Goal: Task Accomplishment & Management: Use online tool/utility

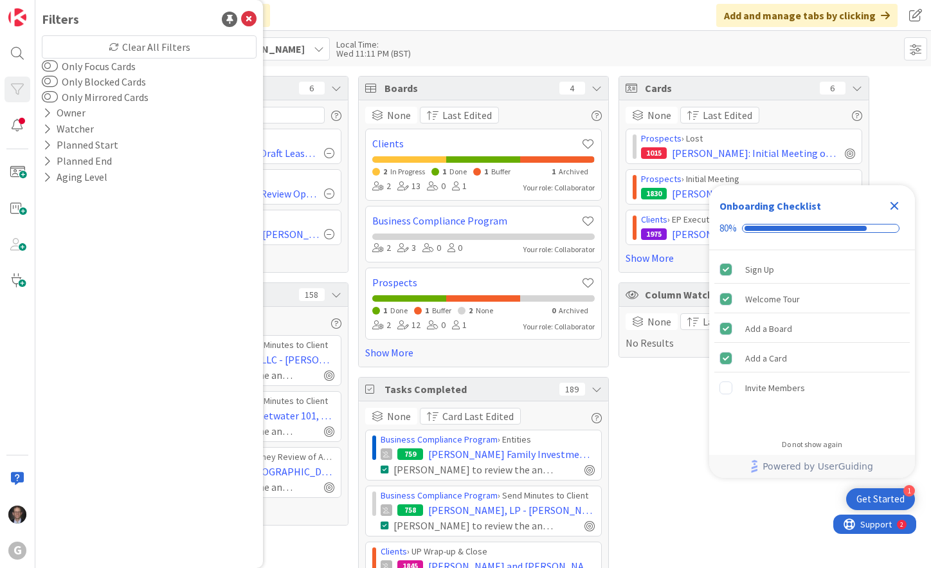
click at [443, 6] on div "Click our logo to show/hide this navigation Add and manage tabs by clicking" at bounding box center [483, 15] width 896 height 31
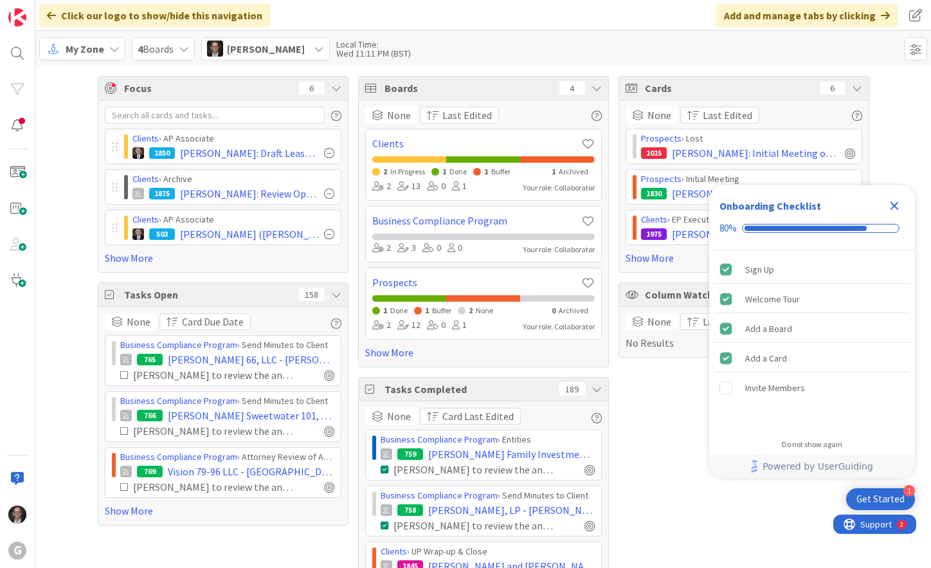
click at [104, 51] on div "My Zone" at bounding box center [82, 48] width 86 height 23
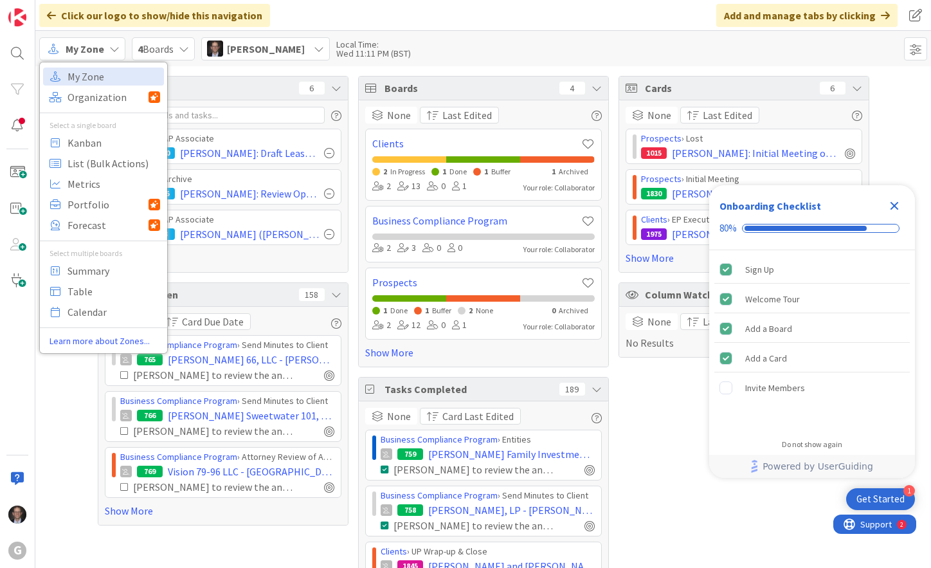
click at [180, 51] on icon at bounding box center [184, 49] width 10 height 10
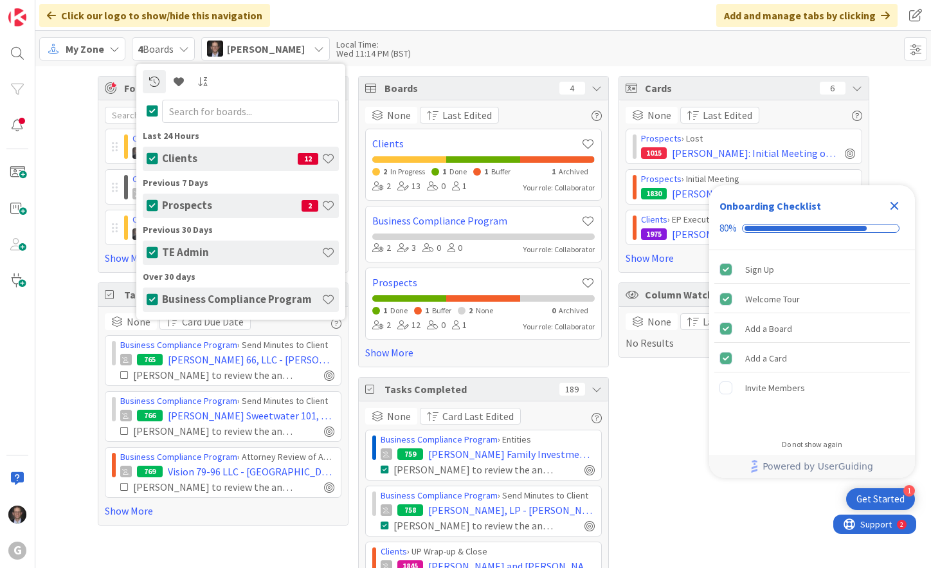
click at [182, 252] on h4 "TE Admin" at bounding box center [242, 252] width 160 height 13
click at [102, 46] on span "My Zone" at bounding box center [85, 48] width 39 height 15
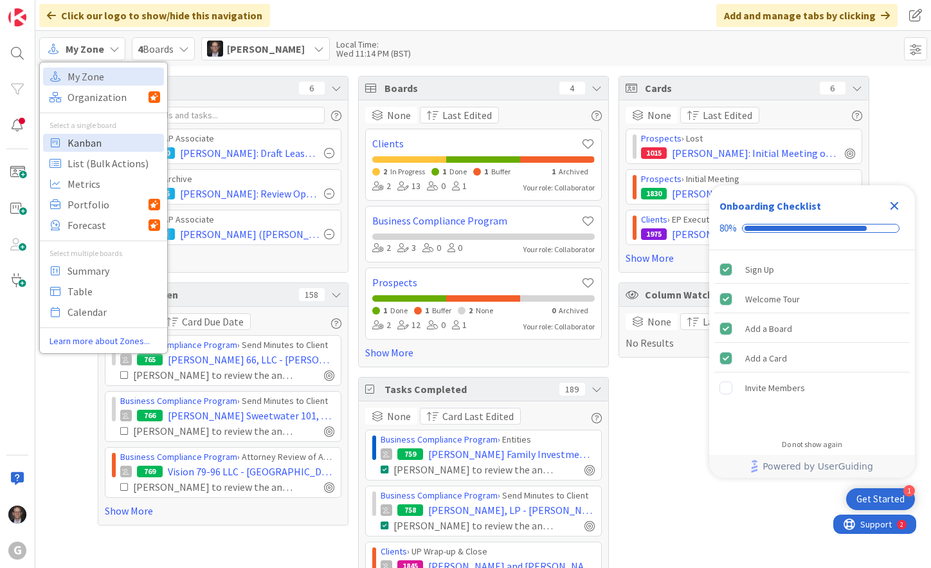
click at [90, 144] on span "Kanban" at bounding box center [114, 142] width 93 height 19
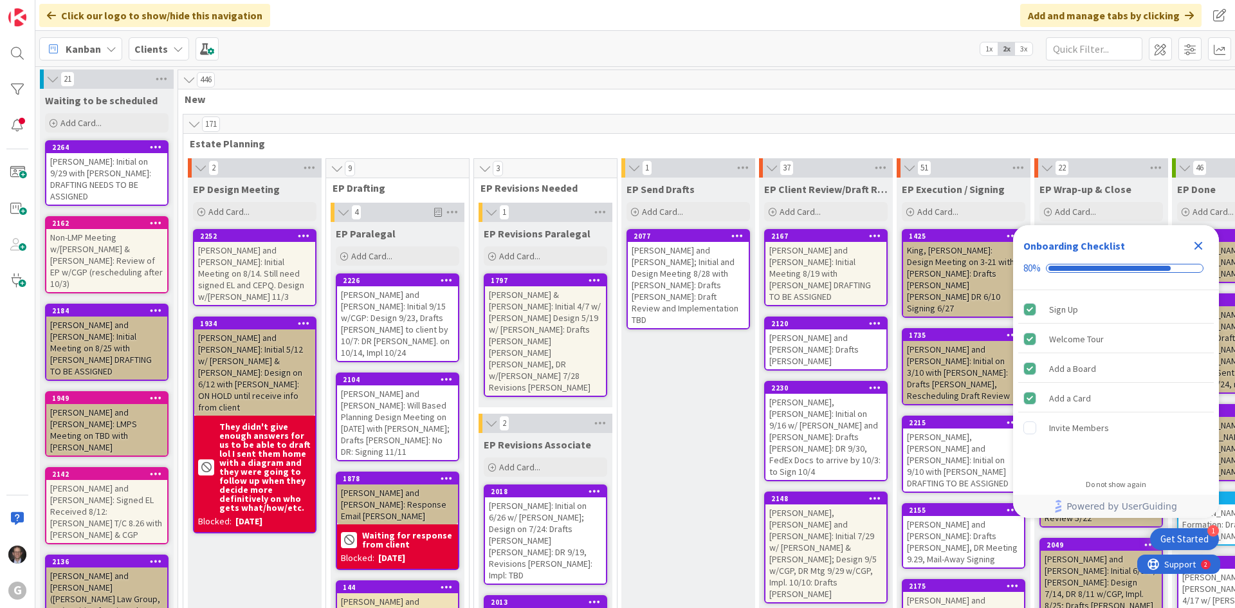
click at [173, 49] on icon at bounding box center [178, 49] width 10 height 10
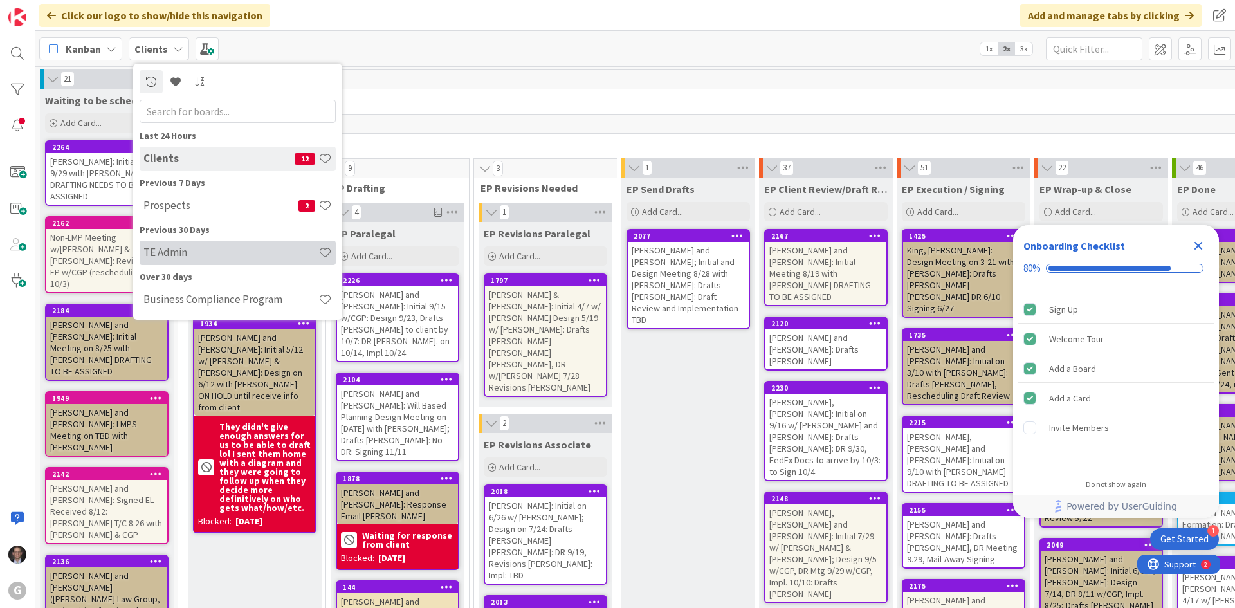
click at [162, 259] on h4 "TE Admin" at bounding box center [230, 252] width 175 height 13
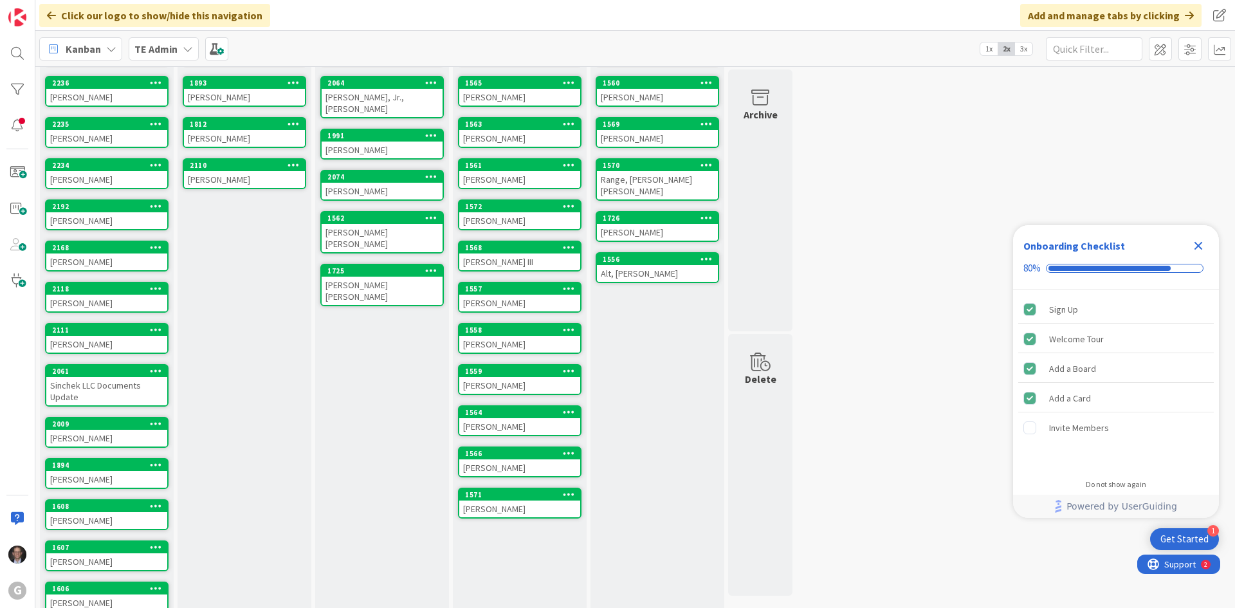
scroll to position [129, 0]
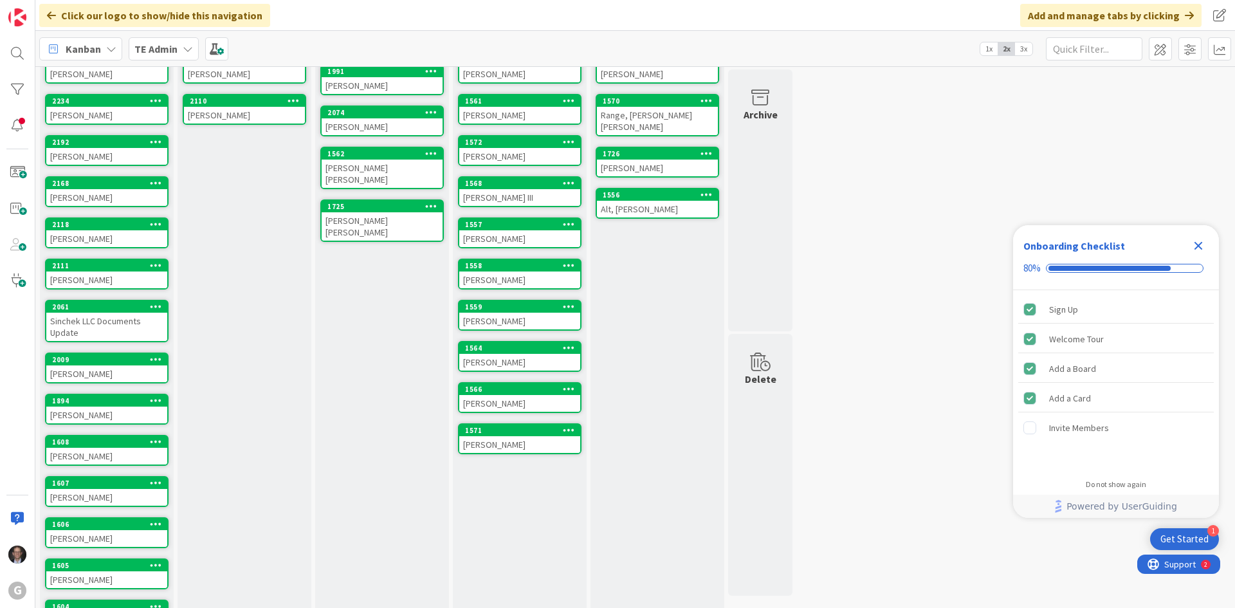
drag, startPoint x: 104, startPoint y: 238, endPoint x: 390, endPoint y: 434, distance: 347.6
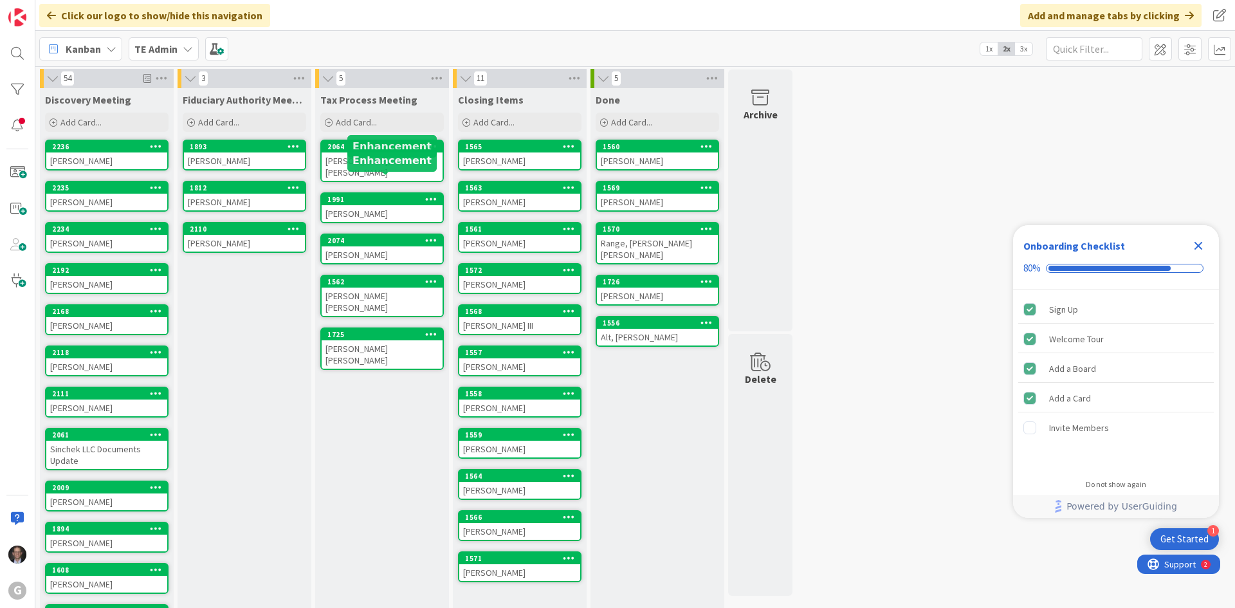
scroll to position [0, 0]
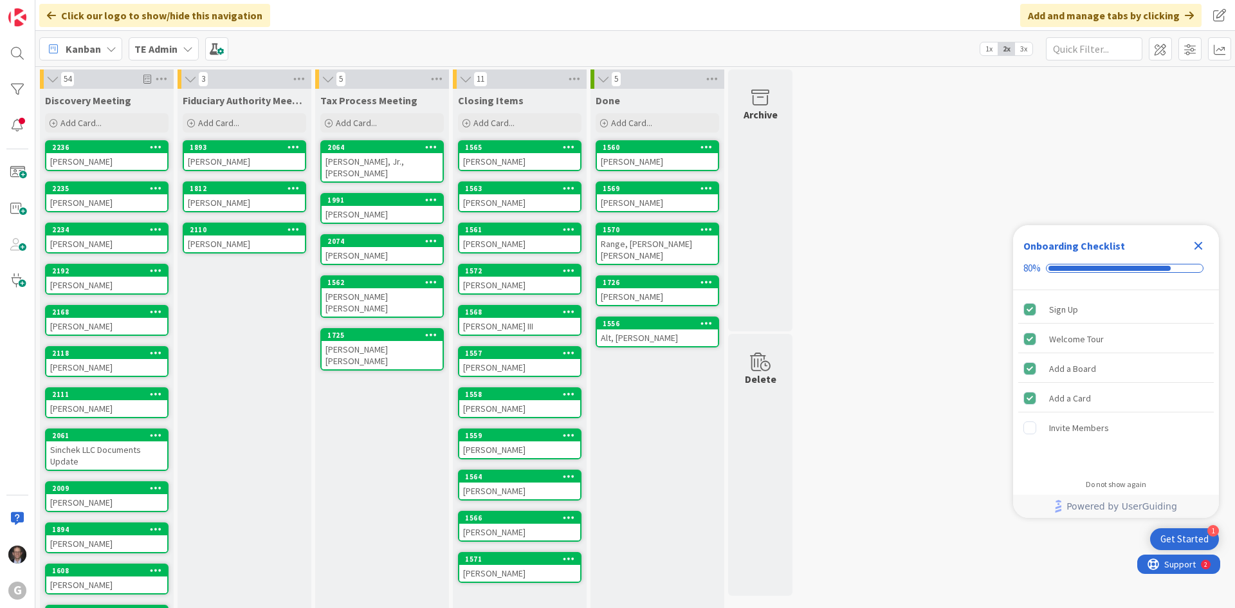
drag, startPoint x: 106, startPoint y: 362, endPoint x: 195, endPoint y: 383, distance: 91.1
click at [120, 362] on div "Carr, Betty" at bounding box center [106, 367] width 121 height 17
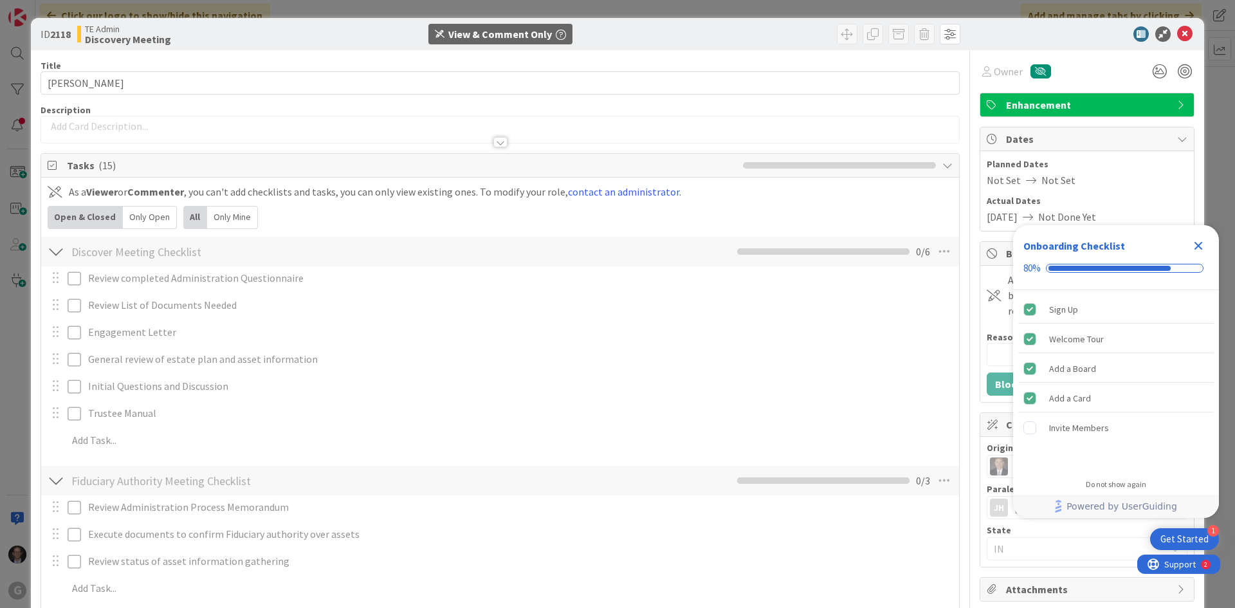
click at [931, 245] on icon "Close Checklist" at bounding box center [1198, 245] width 15 height 15
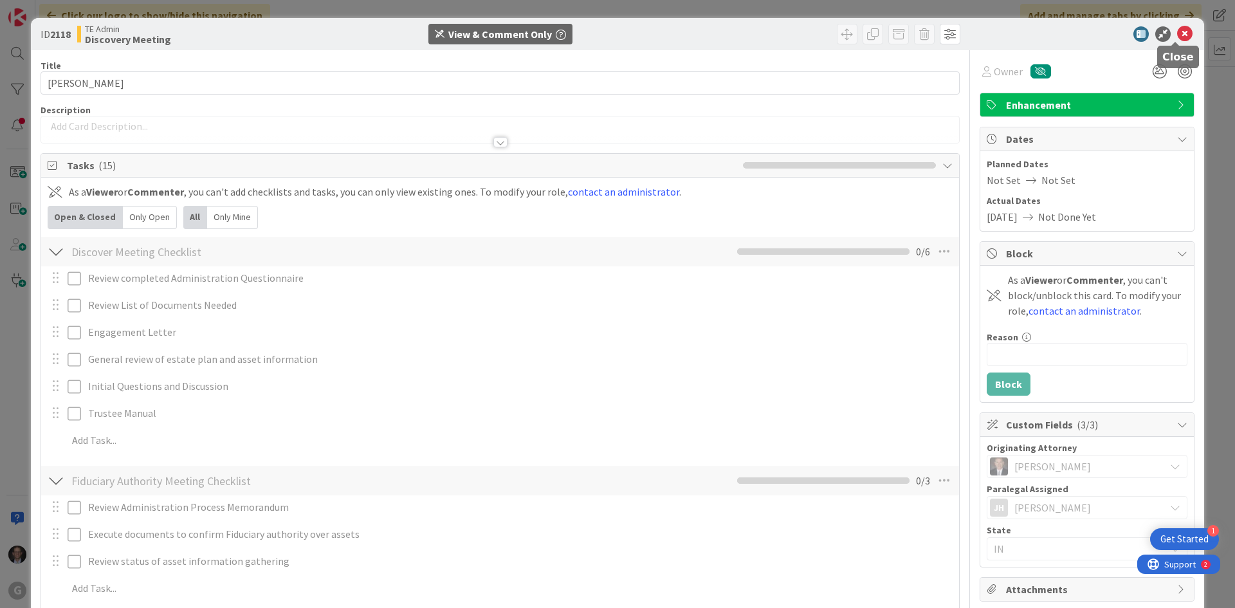
click at [931, 33] on icon at bounding box center [1184, 33] width 15 height 15
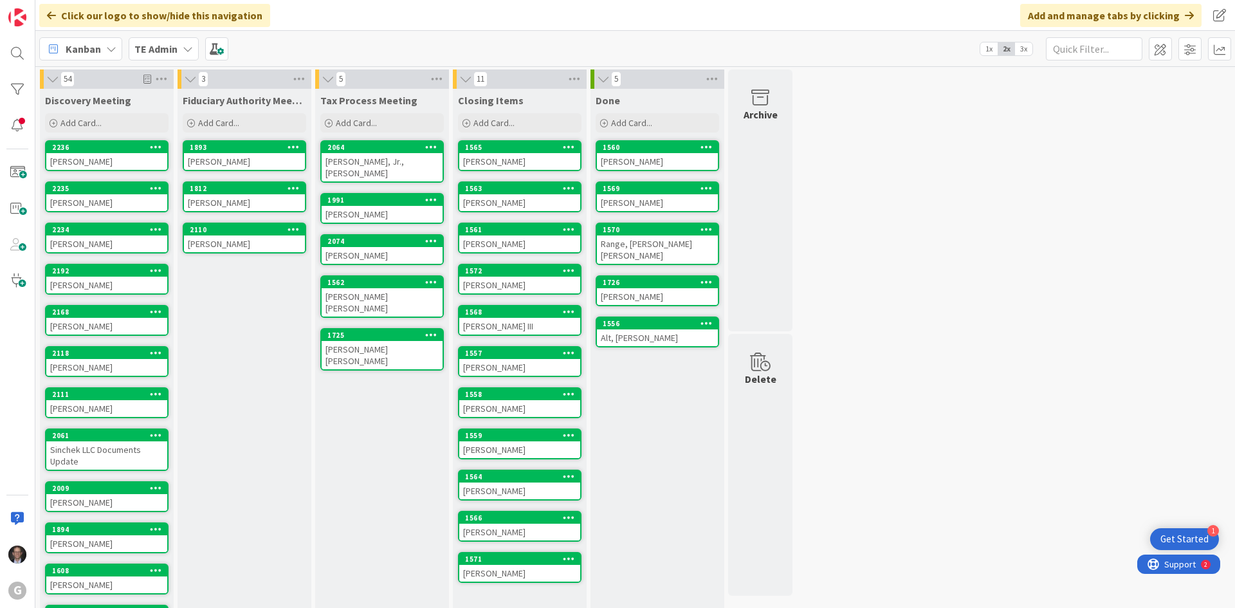
click at [77, 282] on div "Militello, Ralph" at bounding box center [106, 285] width 121 height 17
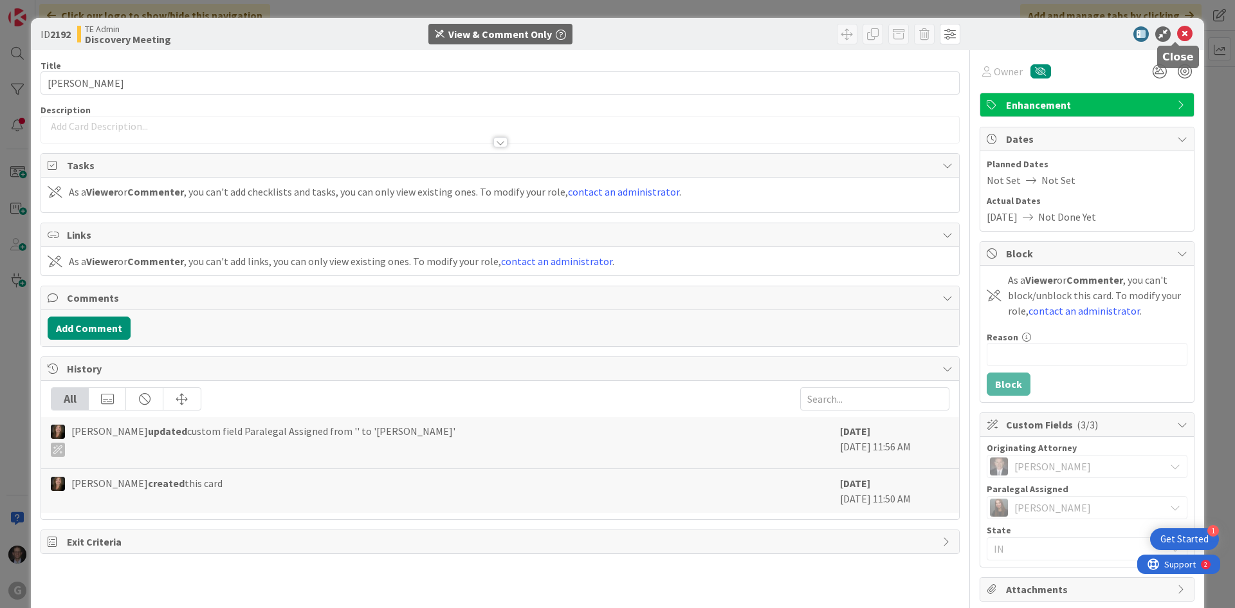
click at [931, 28] on icon at bounding box center [1184, 33] width 15 height 15
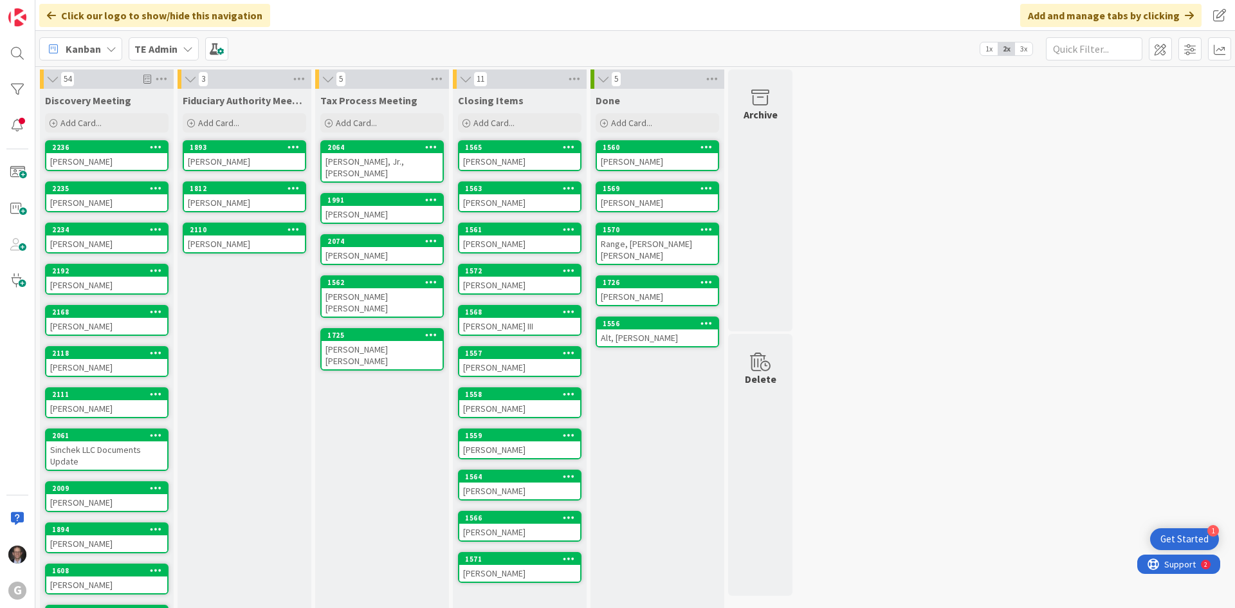
click at [72, 284] on div "Militello, Ralph" at bounding box center [106, 285] width 121 height 17
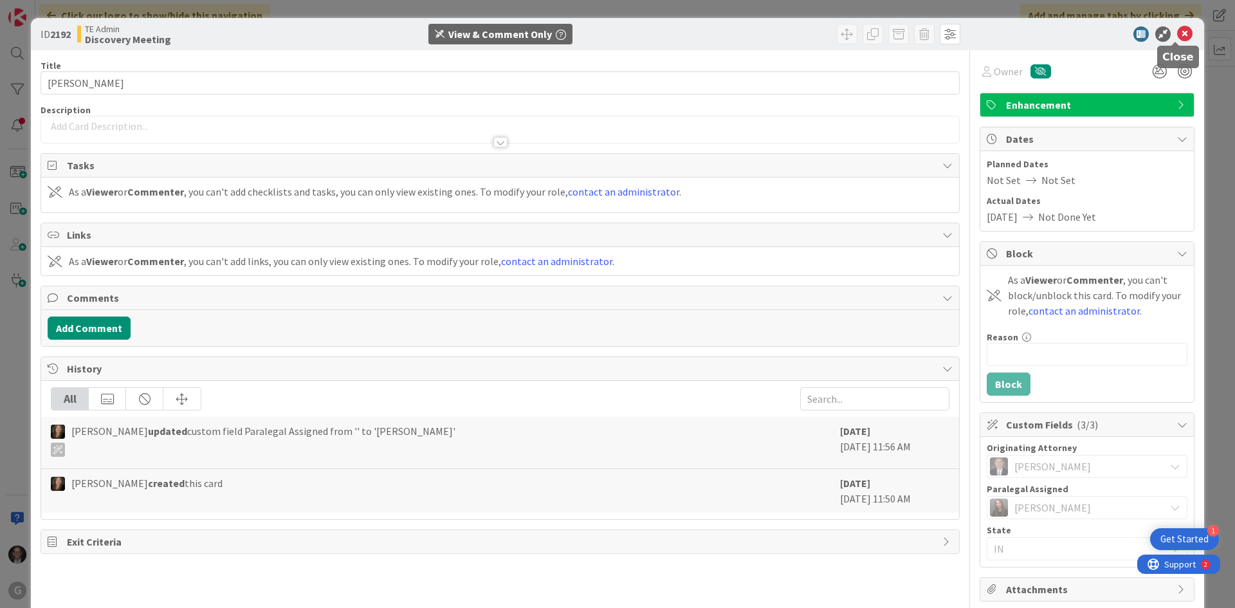
click at [931, 36] on icon at bounding box center [1184, 33] width 15 height 15
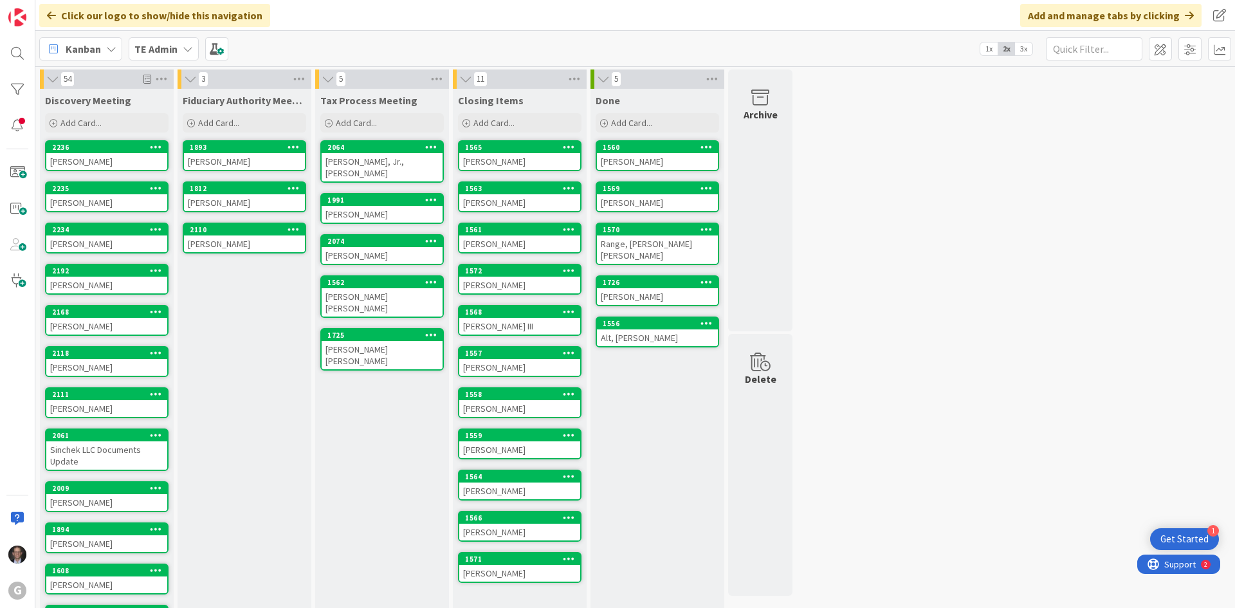
scroll to position [64, 0]
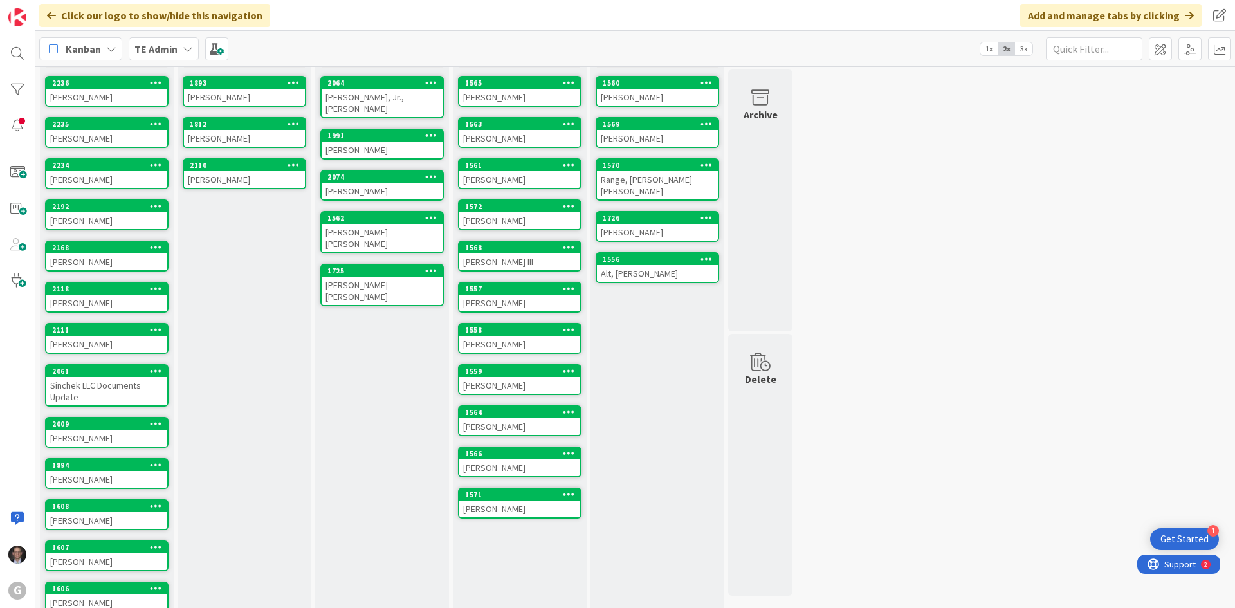
click at [108, 298] on div "Carr, Betty" at bounding box center [106, 303] width 121 height 17
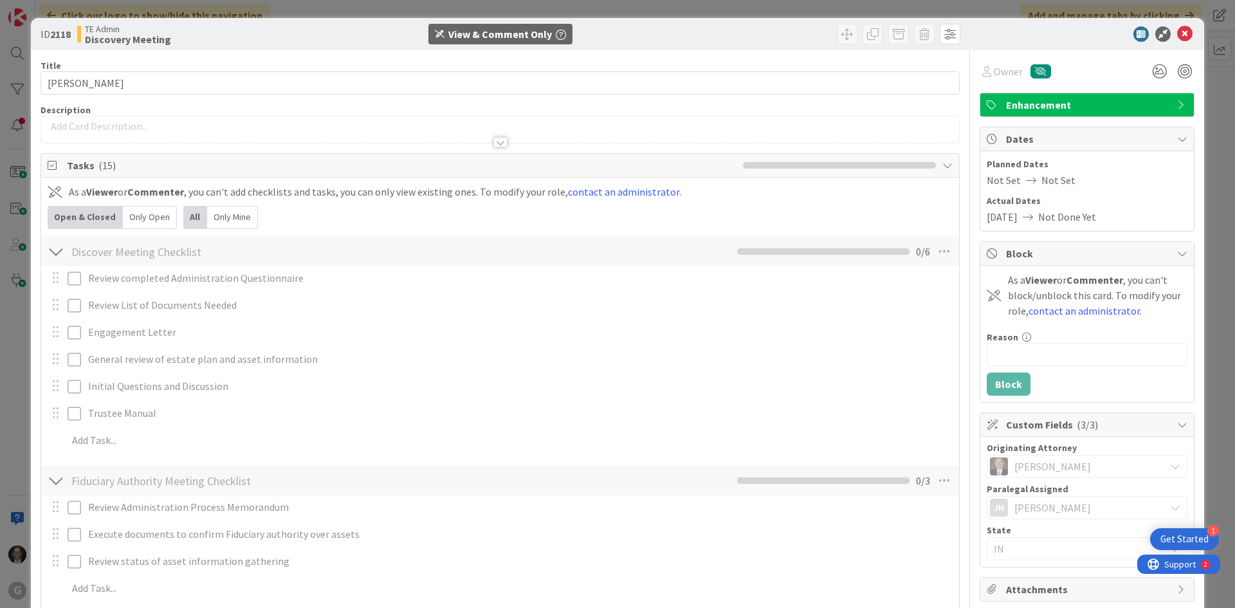
click at [496, 140] on div at bounding box center [500, 142] width 14 height 10
click at [556, 32] on icon "button" at bounding box center [561, 35] width 10 height 10
click at [274, 131] on p at bounding box center [500, 126] width 905 height 15
click at [931, 33] on icon at bounding box center [1184, 33] width 15 height 15
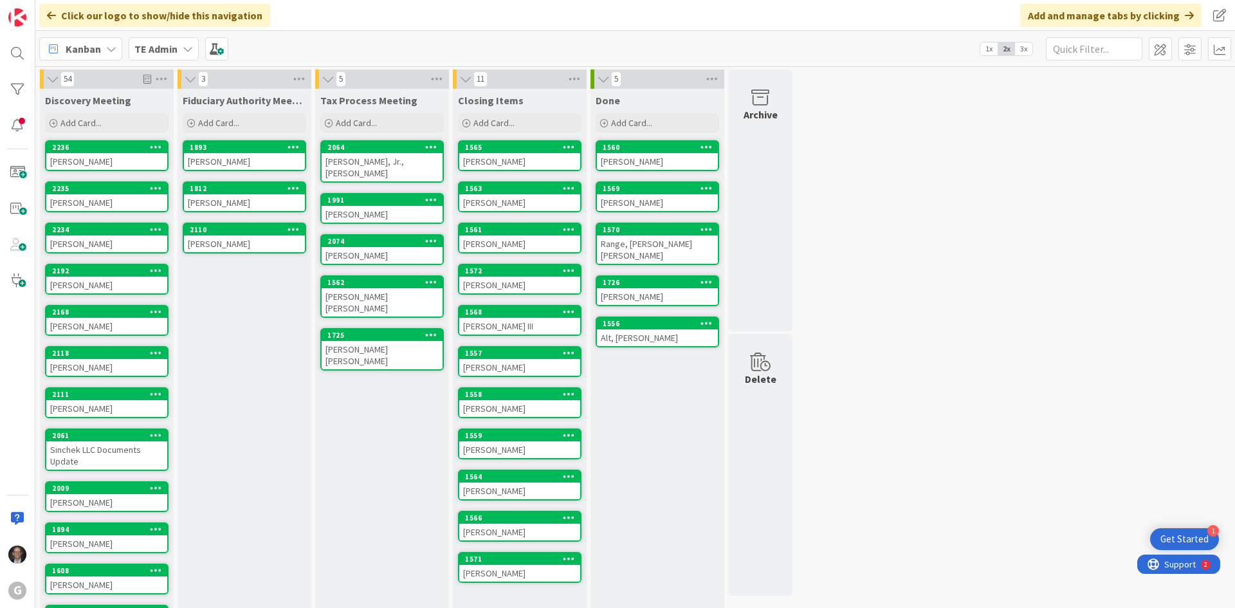
click at [173, 50] on b "TE Admin" at bounding box center [155, 48] width 43 height 13
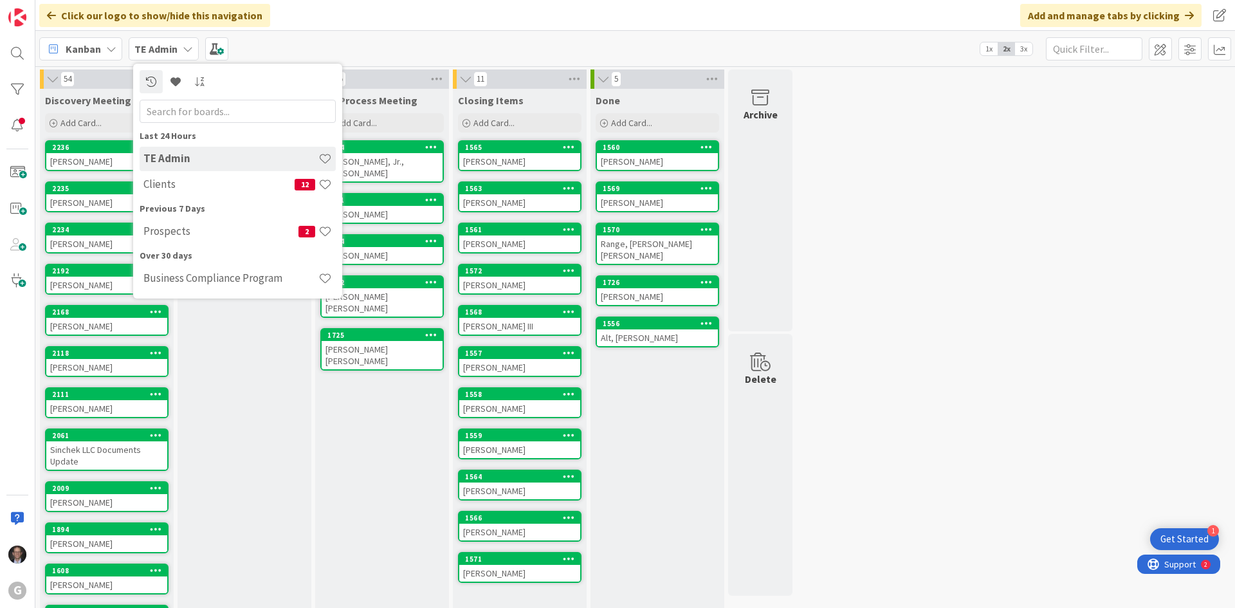
click at [329, 36] on div "Kanban TE Admin Last 24 Hours TE Admin Clients 12 Previous 7 Days Prospects 2 O…" at bounding box center [635, 48] width 1200 height 35
